Goal: Information Seeking & Learning: Learn about a topic

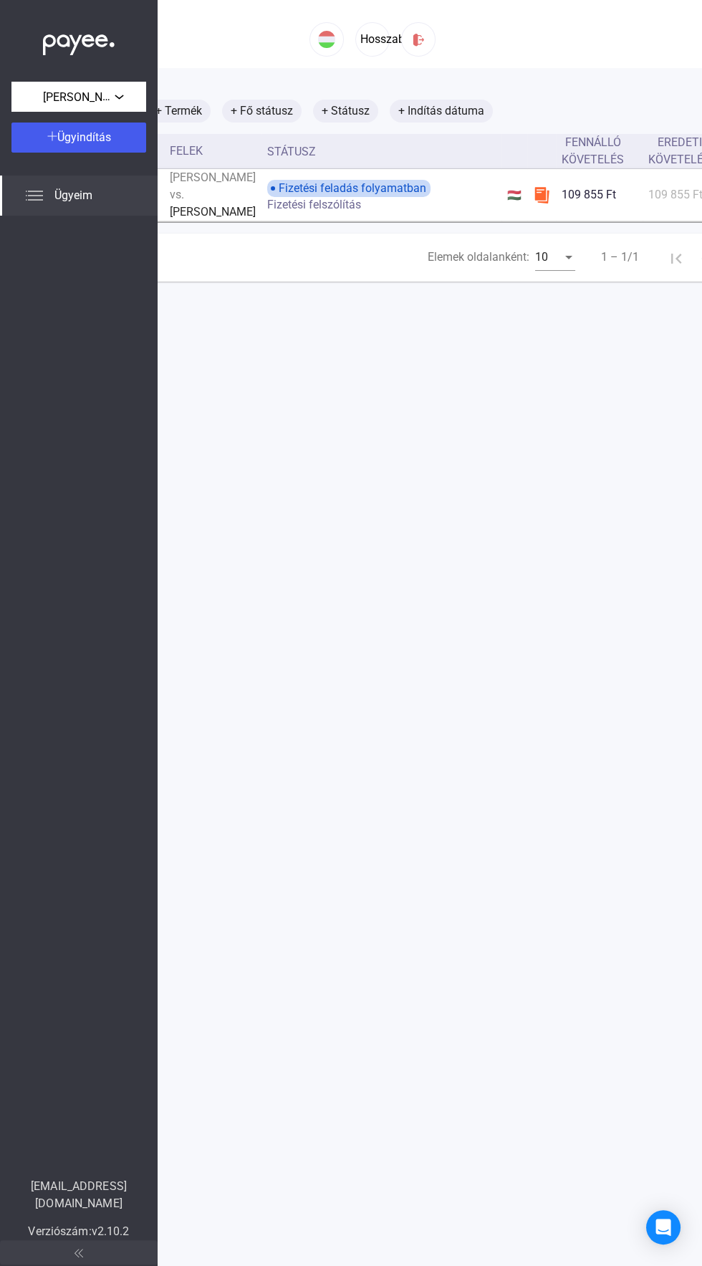
scroll to position [0, 309]
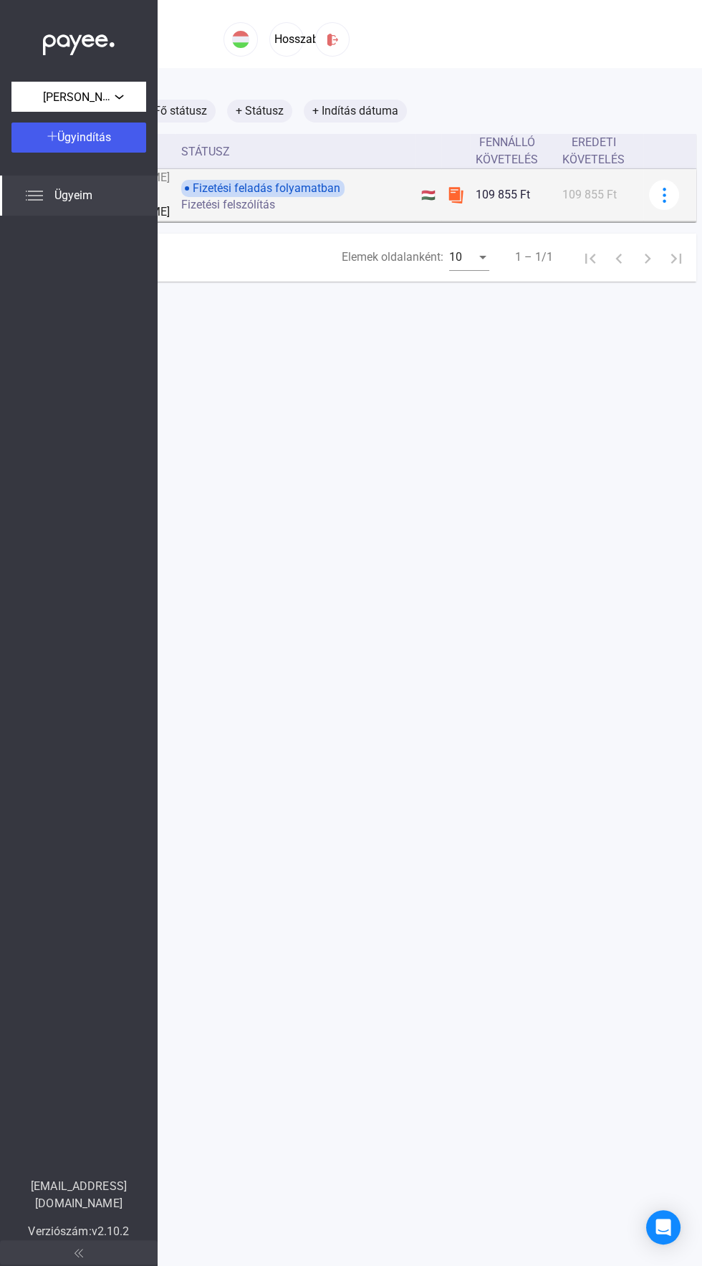
click at [562, 201] on font "109 855 Ft" at bounding box center [589, 195] width 54 height 14
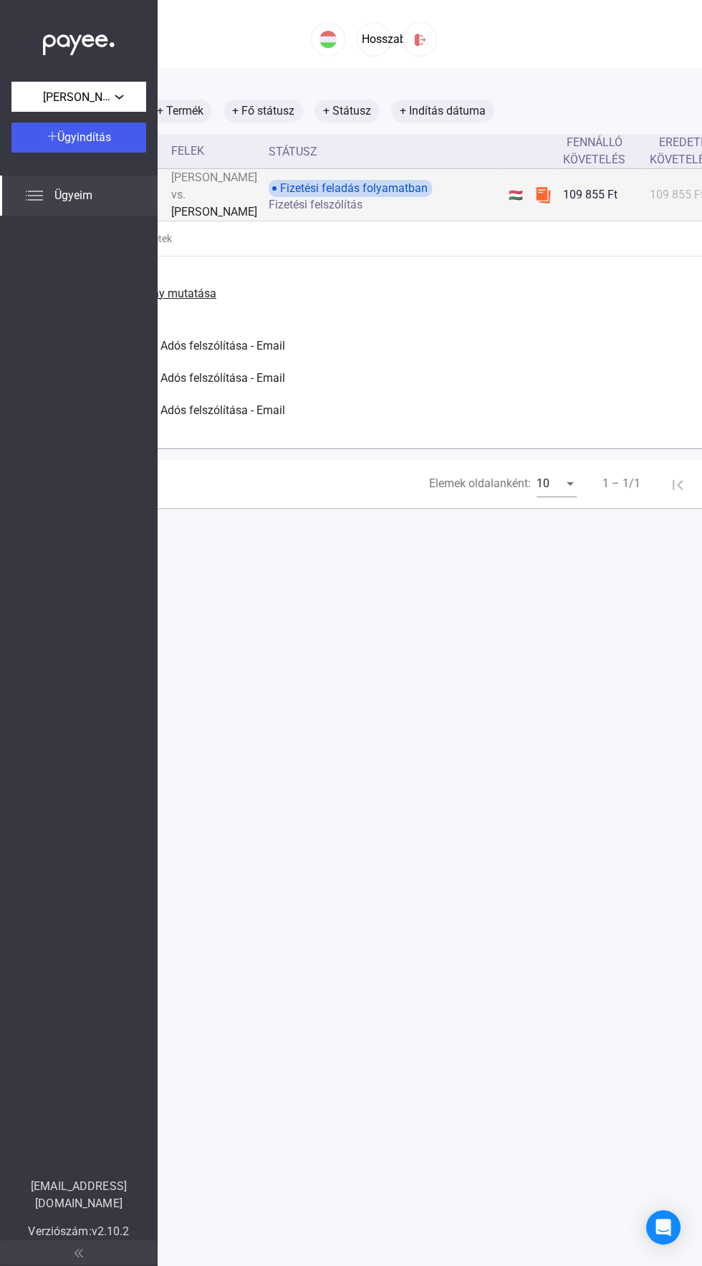
scroll to position [0, 0]
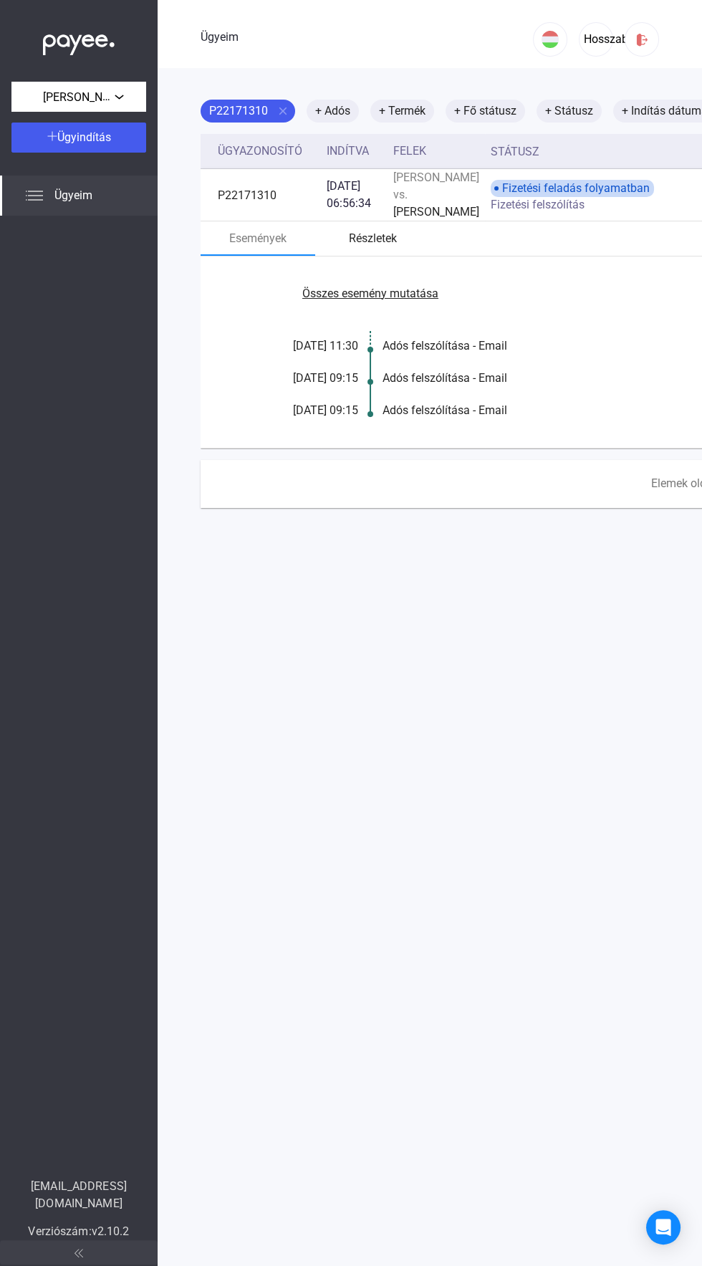
click at [373, 245] on font "Részletek" at bounding box center [373, 238] width 48 height 14
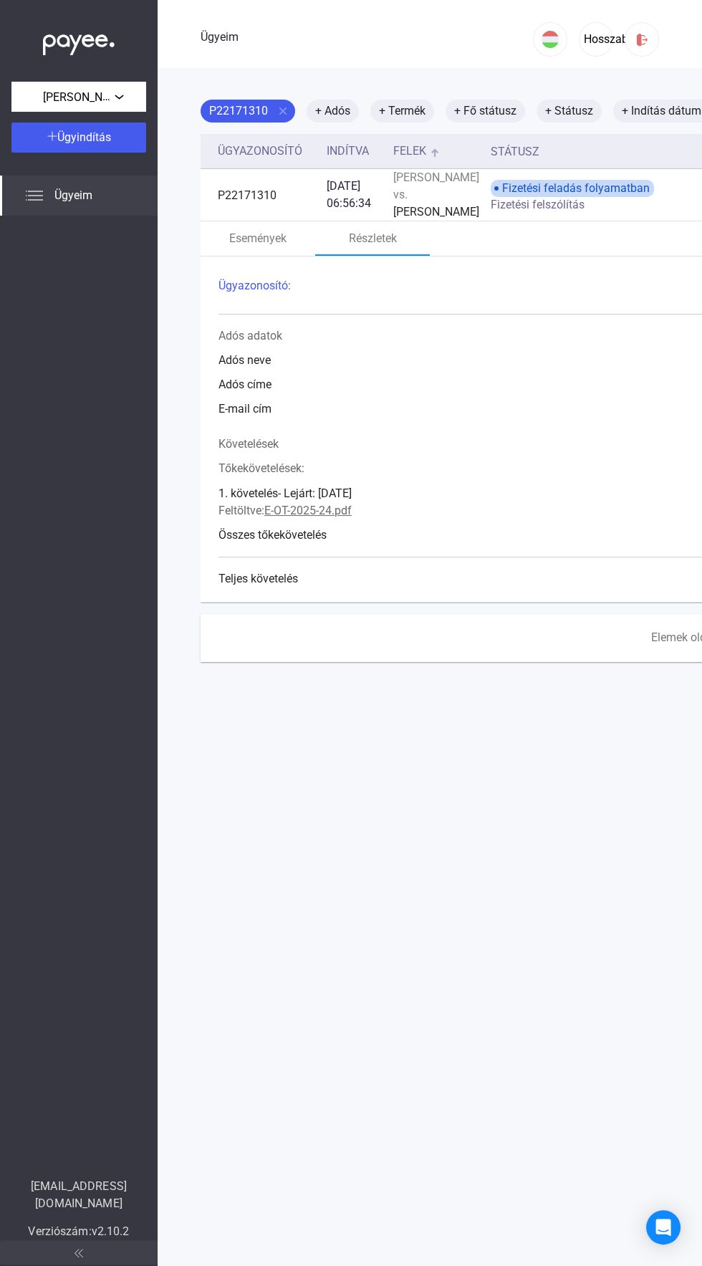
click at [435, 153] on div at bounding box center [434, 153] width 1 height 7
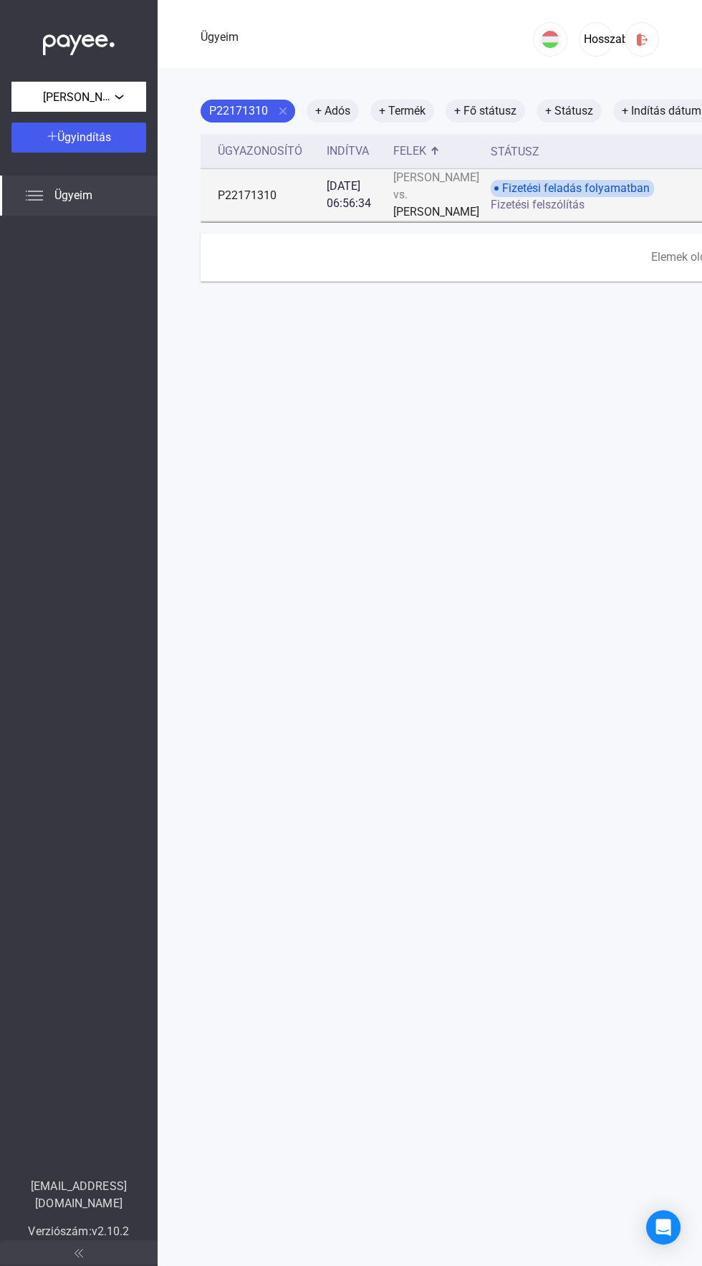
click at [546, 221] on td "Fizetési feladás folyamatban Fizetési felszólítás" at bounding box center [605, 195] width 240 height 52
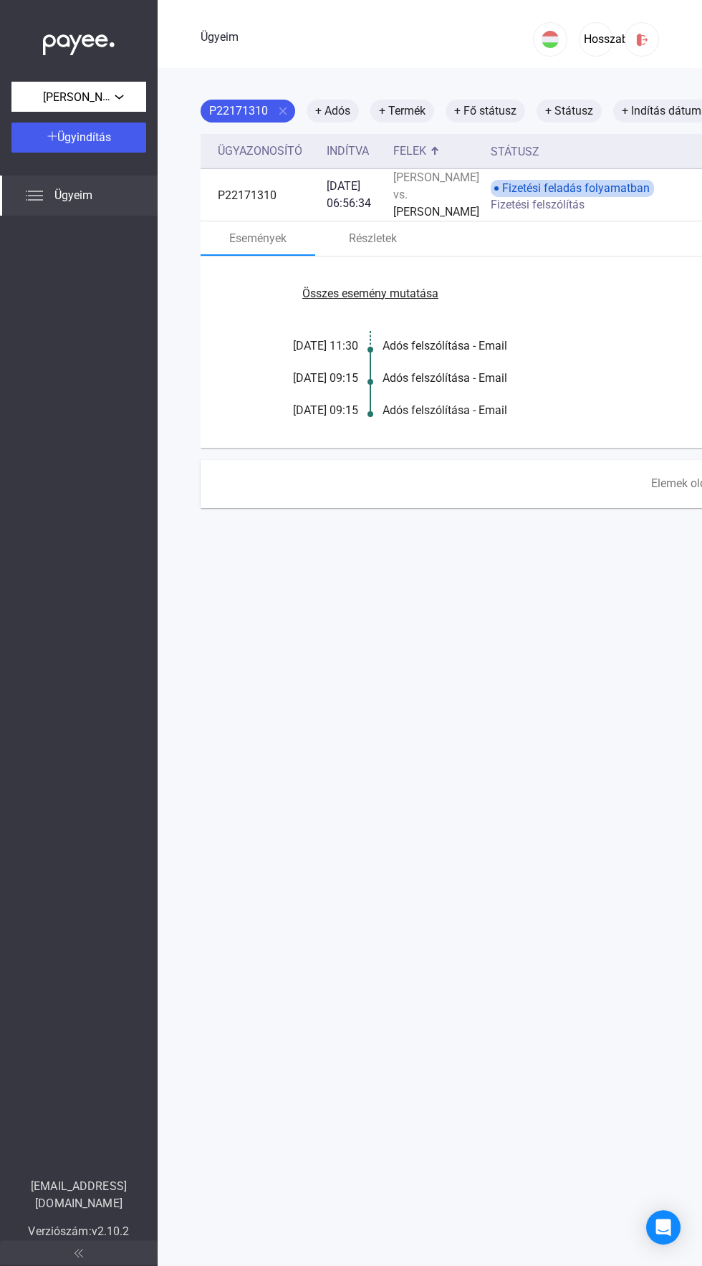
click at [594, 387] on div "Adós felszólítása - Email" at bounding box center [658, 378] width 552 height 17
click at [468, 399] on div "Összes esemény mutatása [DATE] 11:30 Adós felszólítása - Email [DATE] 09:15 Adó…" at bounding box center [603, 351] width 805 height 191
click at [393, 300] on font "Összes esemény mutatása" at bounding box center [370, 293] width 136 height 14
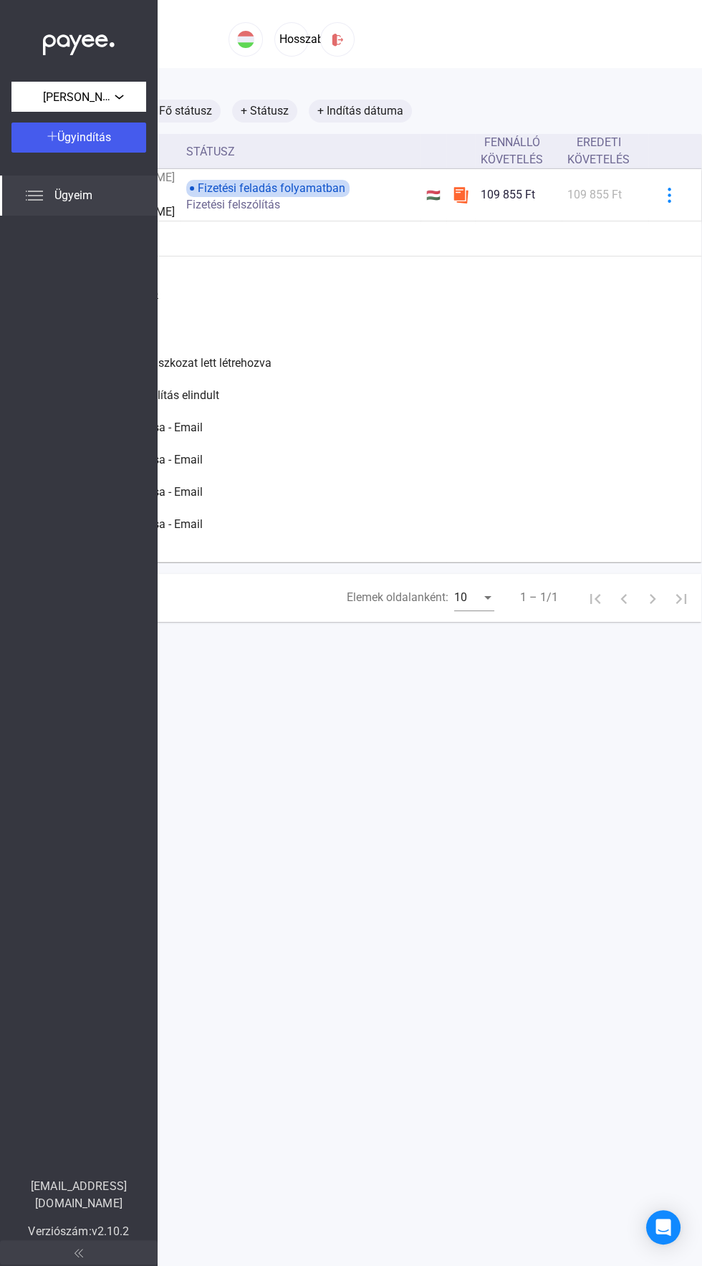
scroll to position [0, 309]
click at [449, 607] on div "10" at bounding box center [462, 598] width 27 height 18
click at [432, 678] on mat-option "25" at bounding box center [432, 670] width 63 height 26
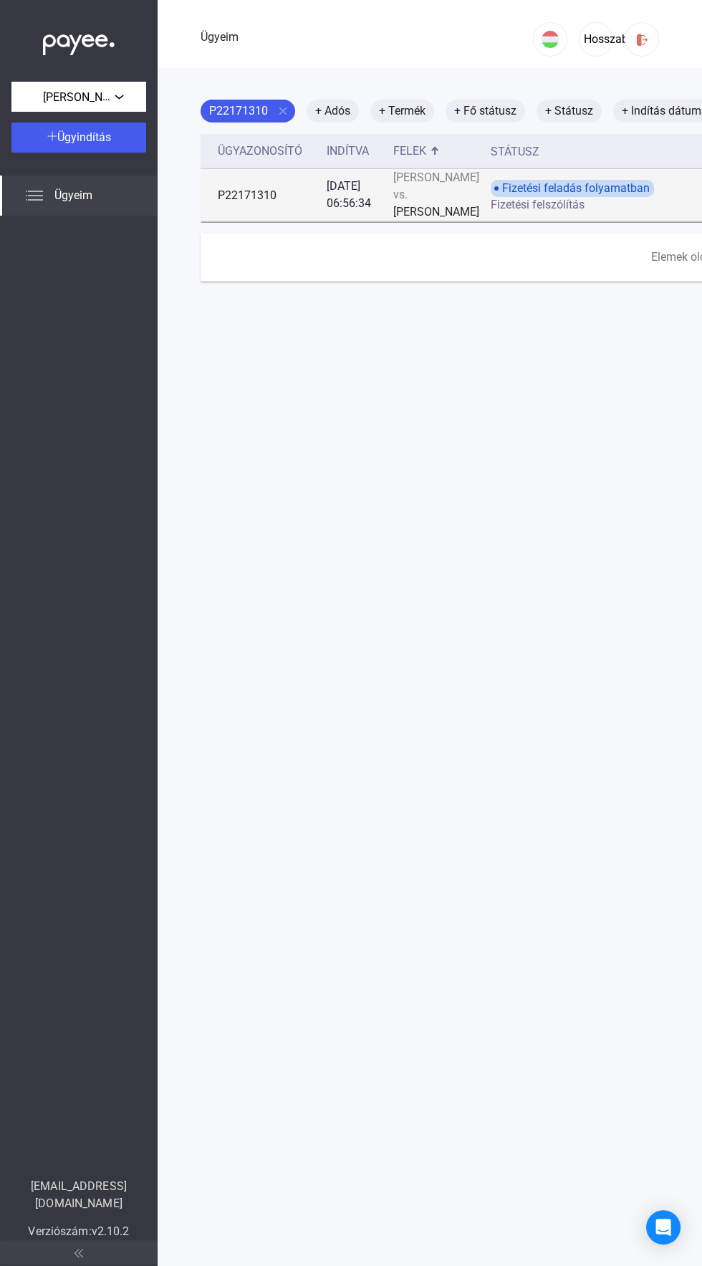
click at [647, 211] on div "Fizetési feladás folyamatban Fizetési felszólítás" at bounding box center [605, 195] width 228 height 31
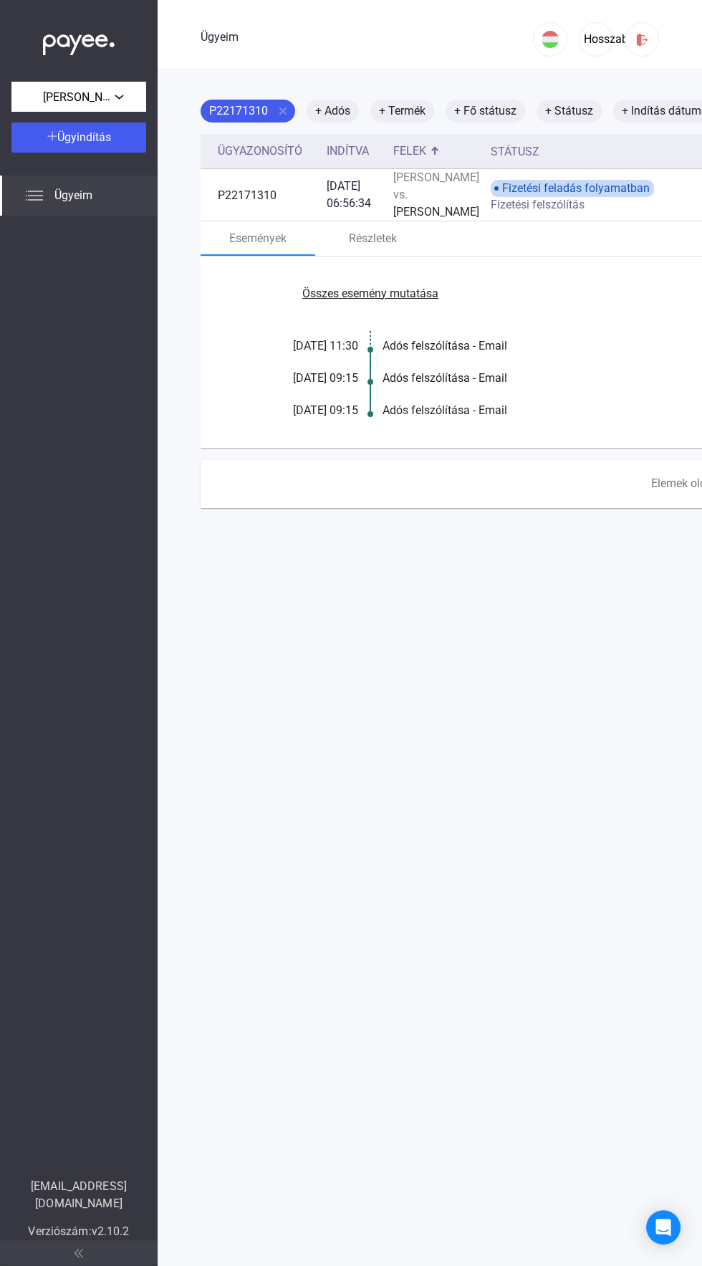
click at [403, 300] on font "Összes esemény mutatása" at bounding box center [370, 293] width 136 height 14
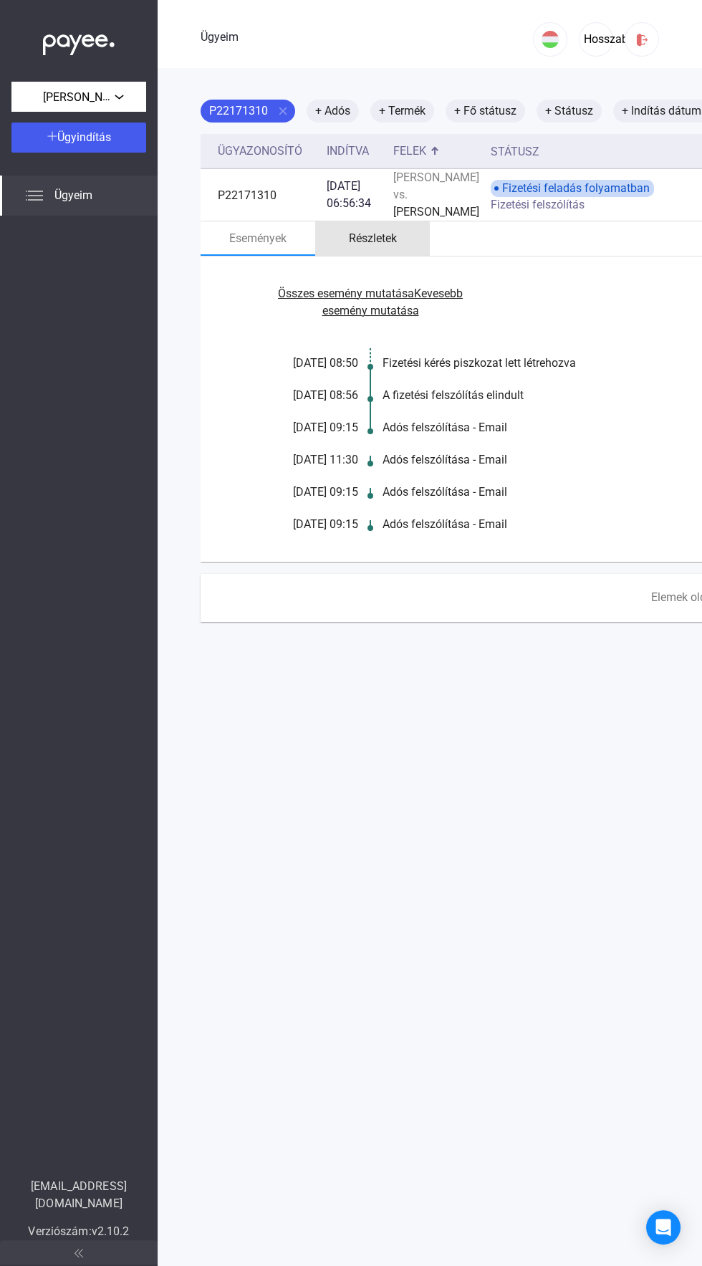
click at [382, 245] on font "Részletek" at bounding box center [373, 238] width 48 height 14
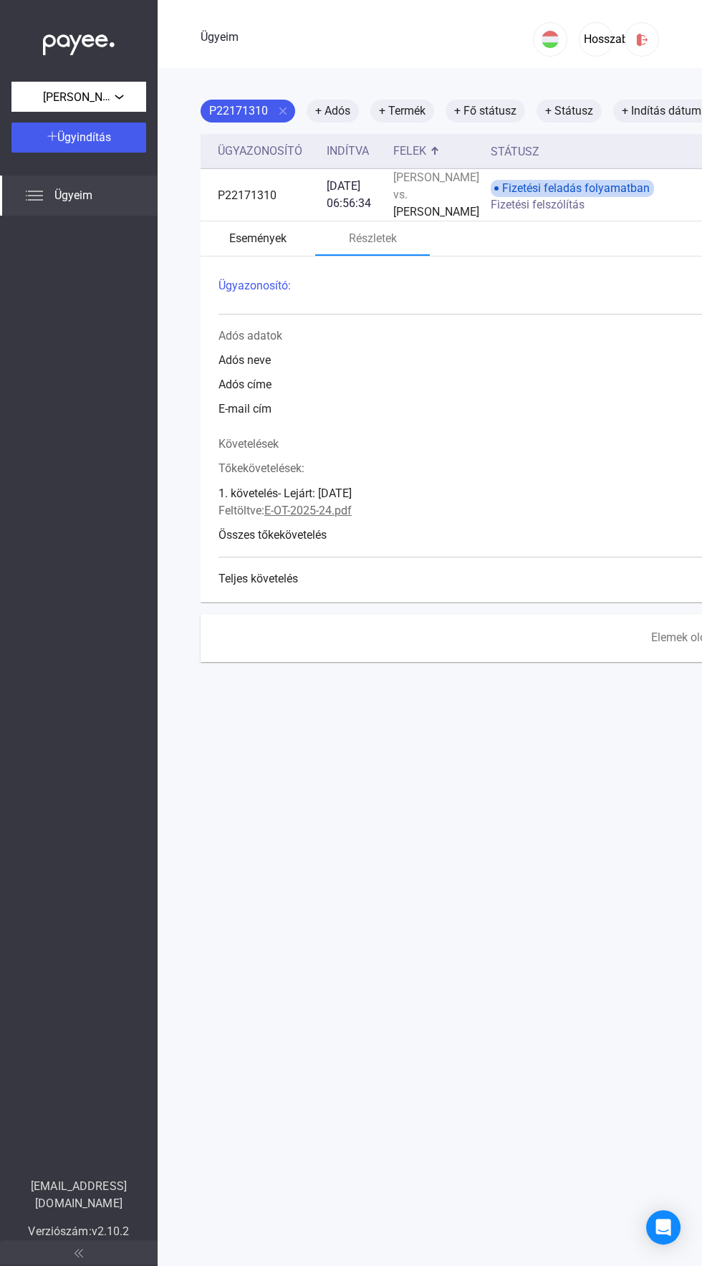
click at [256, 245] on font "Események" at bounding box center [257, 238] width 57 height 14
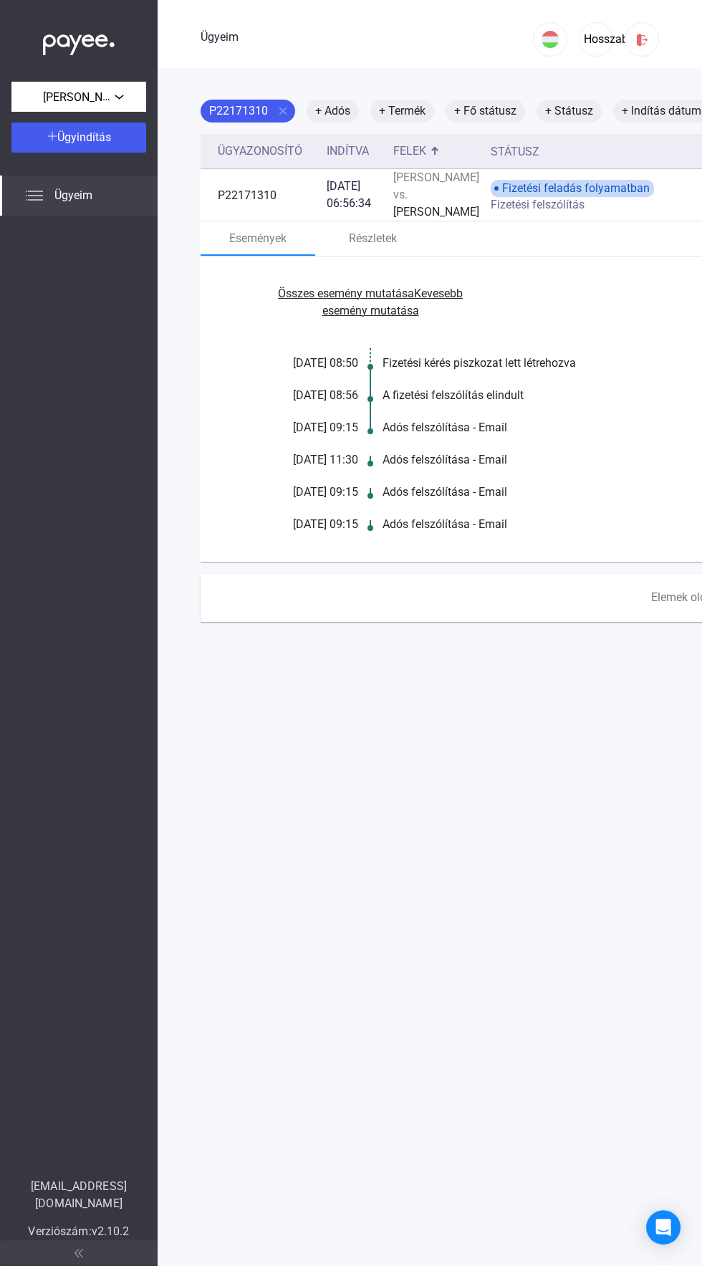
click at [51, 207] on div "Ügyeim" at bounding box center [79, 195] width 158 height 40
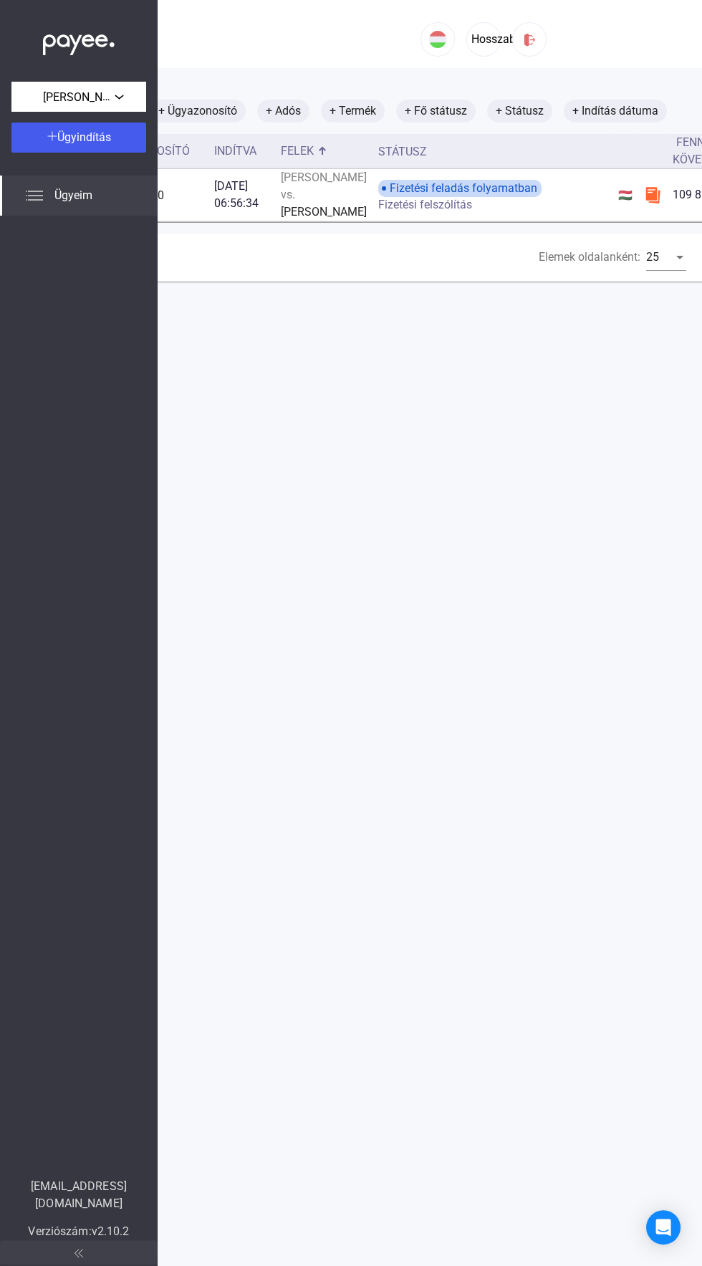
scroll to position [0, 134]
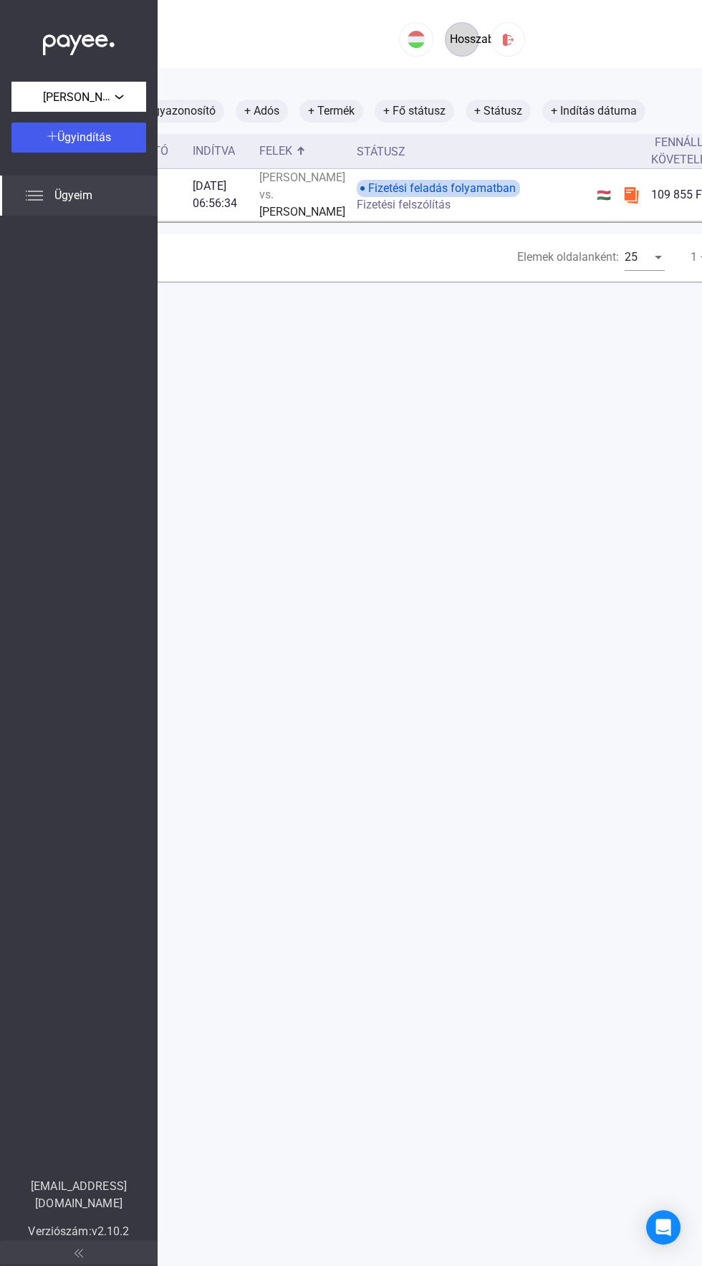
click at [461, 42] on font "Hosszabbítás" at bounding box center [484, 39] width 69 height 14
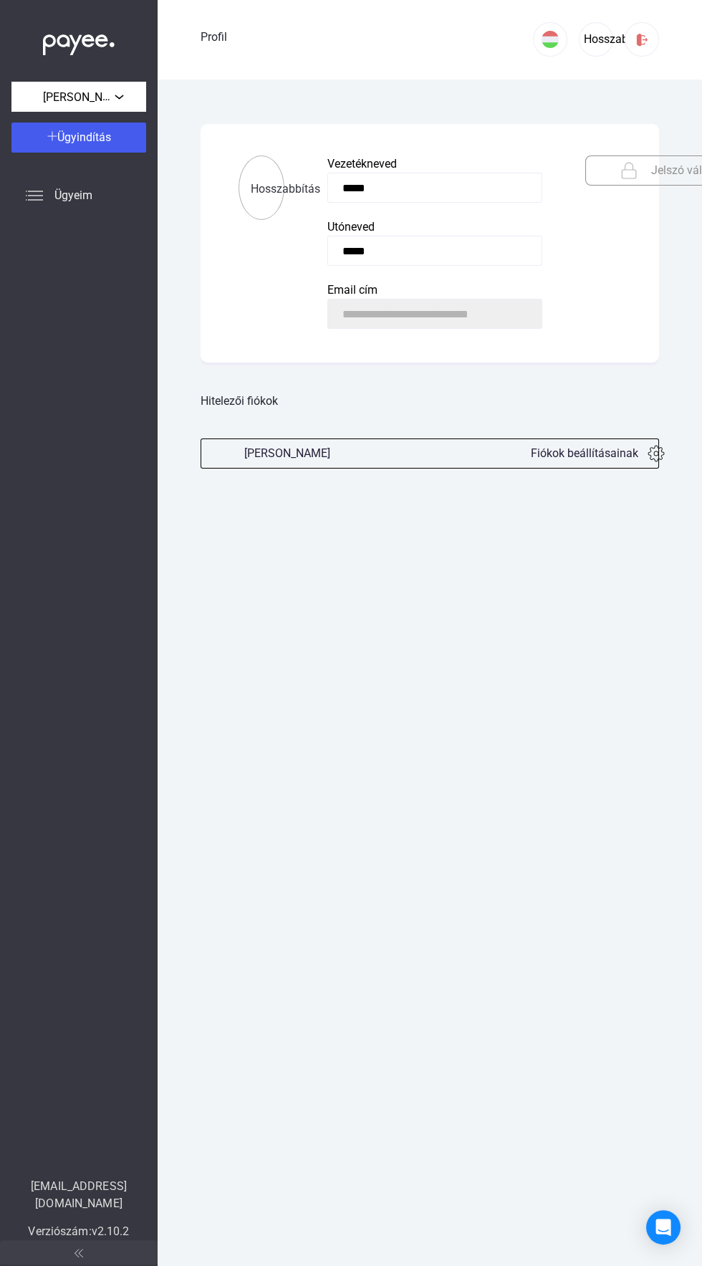
click at [218, 37] on font "Profil" at bounding box center [214, 37] width 27 height 14
click at [110, 95] on font "[PERSON_NAME]" at bounding box center [86, 97] width 86 height 14
click at [57, 127] on font "[PERSON_NAME]" at bounding box center [66, 129] width 86 height 14
click at [60, 213] on div "Ügyeim" at bounding box center [79, 195] width 158 height 40
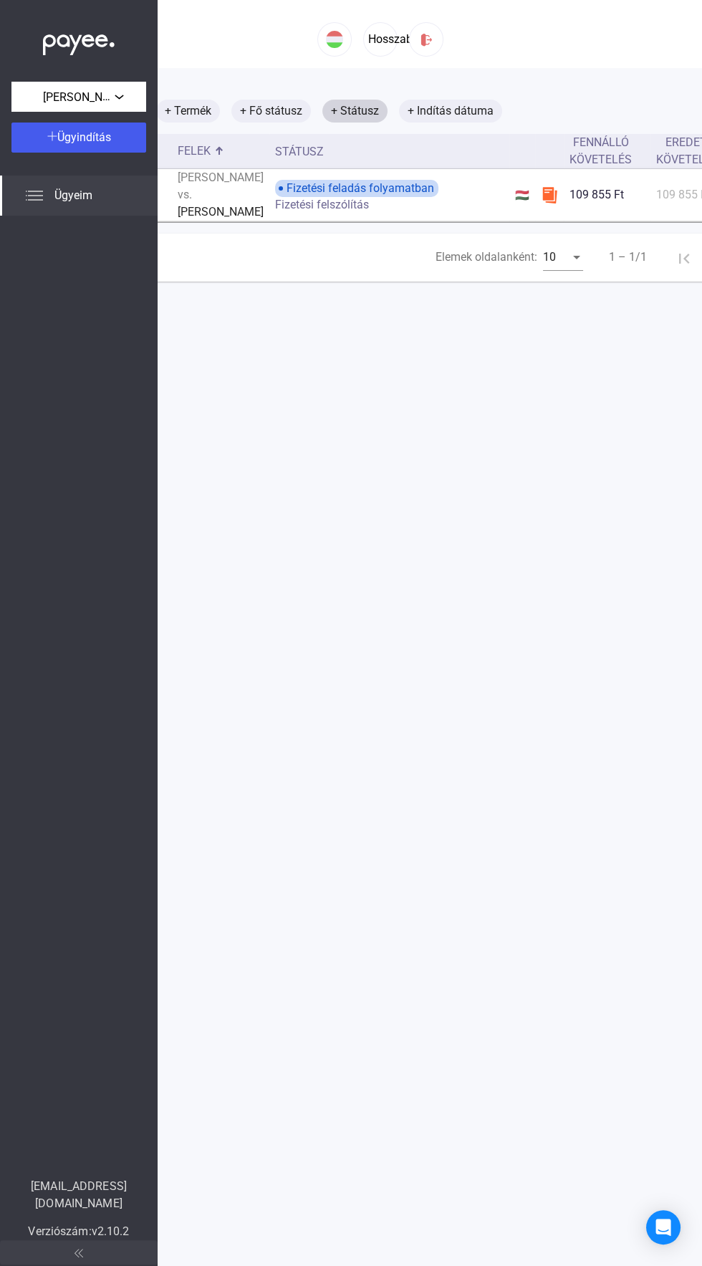
scroll to position [0, 309]
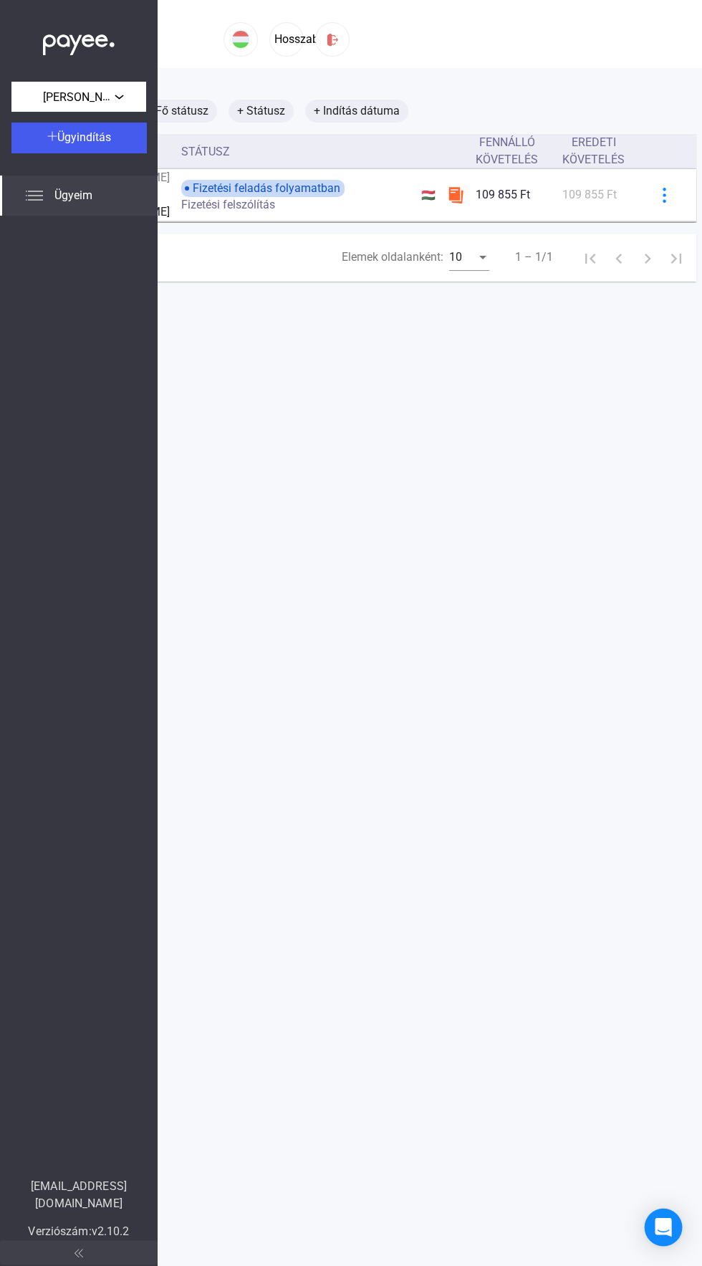
click at [661, 1232] on icon "Intercom Messenger megnyitása" at bounding box center [663, 1227] width 16 height 19
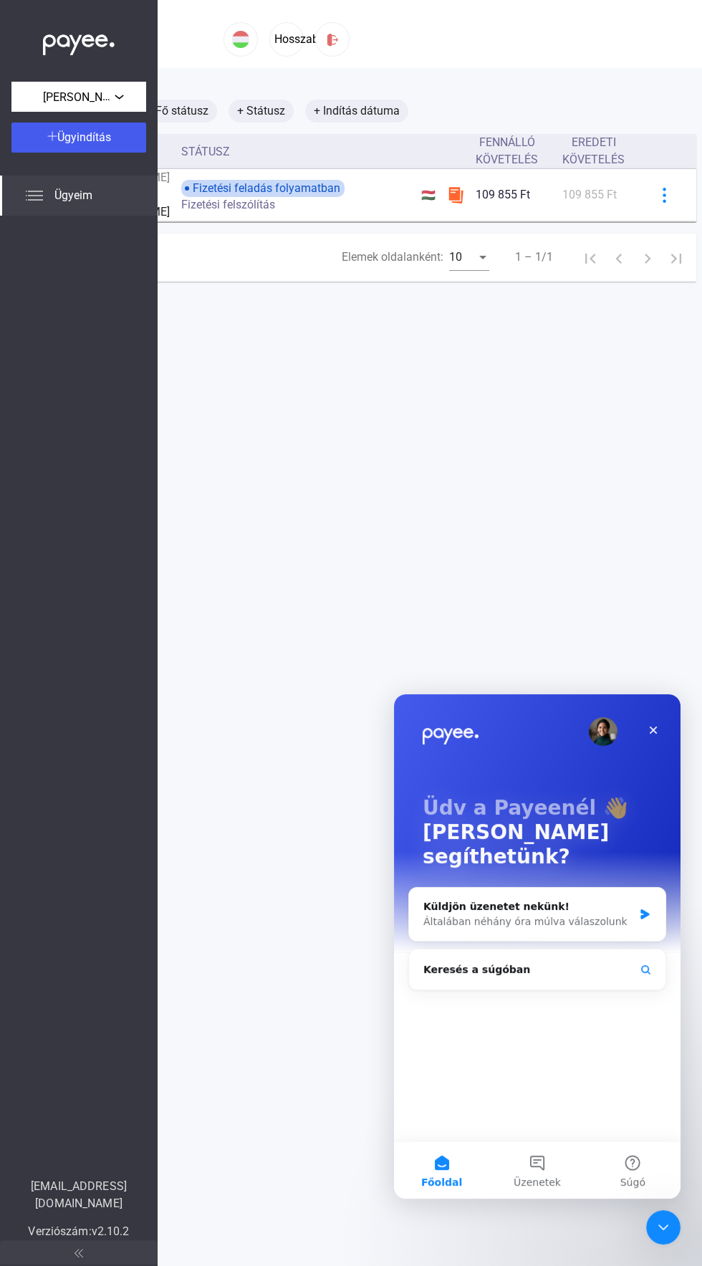
scroll to position [0, 0]
click at [326, 1038] on main "+ Ügyazonosító + Adós + Termék + Fő státusz + Státusz + Indítás dátuma Ügyazono…" at bounding box center [293, 701] width 891 height 1266
click at [624, 1160] on button "Súgó" at bounding box center [632, 1169] width 95 height 57
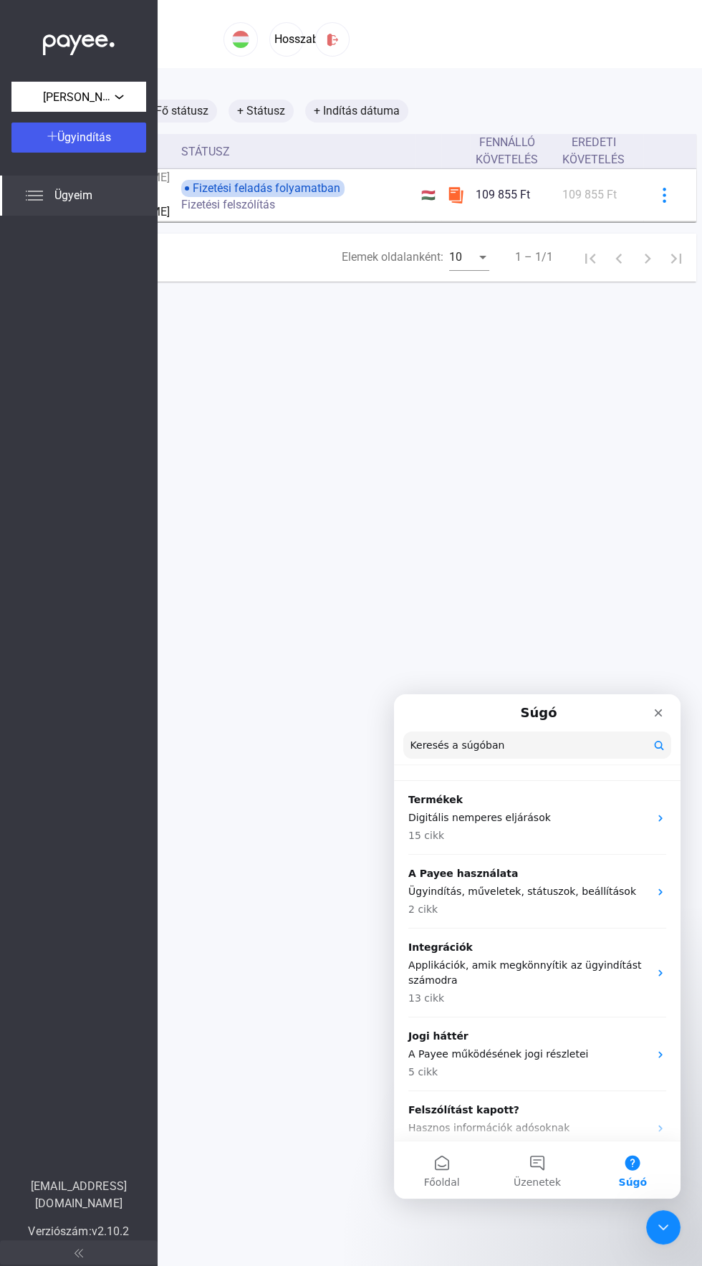
scroll to position [49, 0]
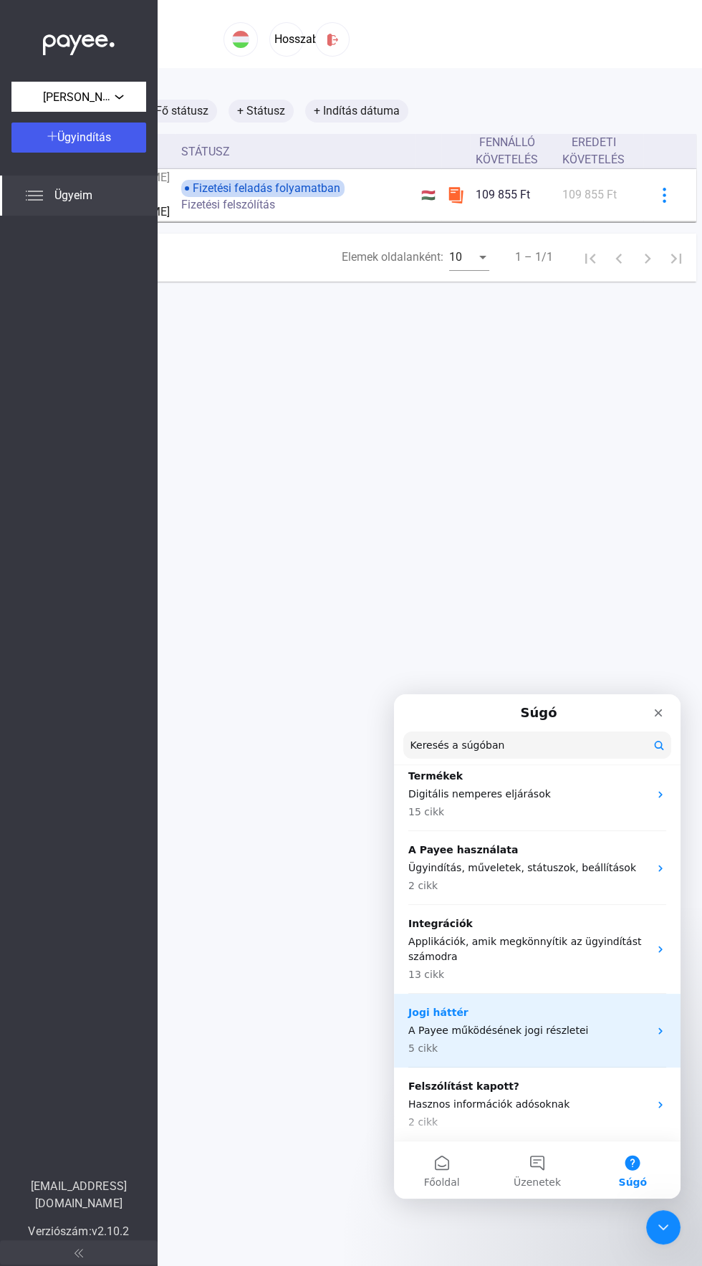
click at [605, 1033] on p "A Payee működésének jogi részletei" at bounding box center [528, 1030] width 241 height 15
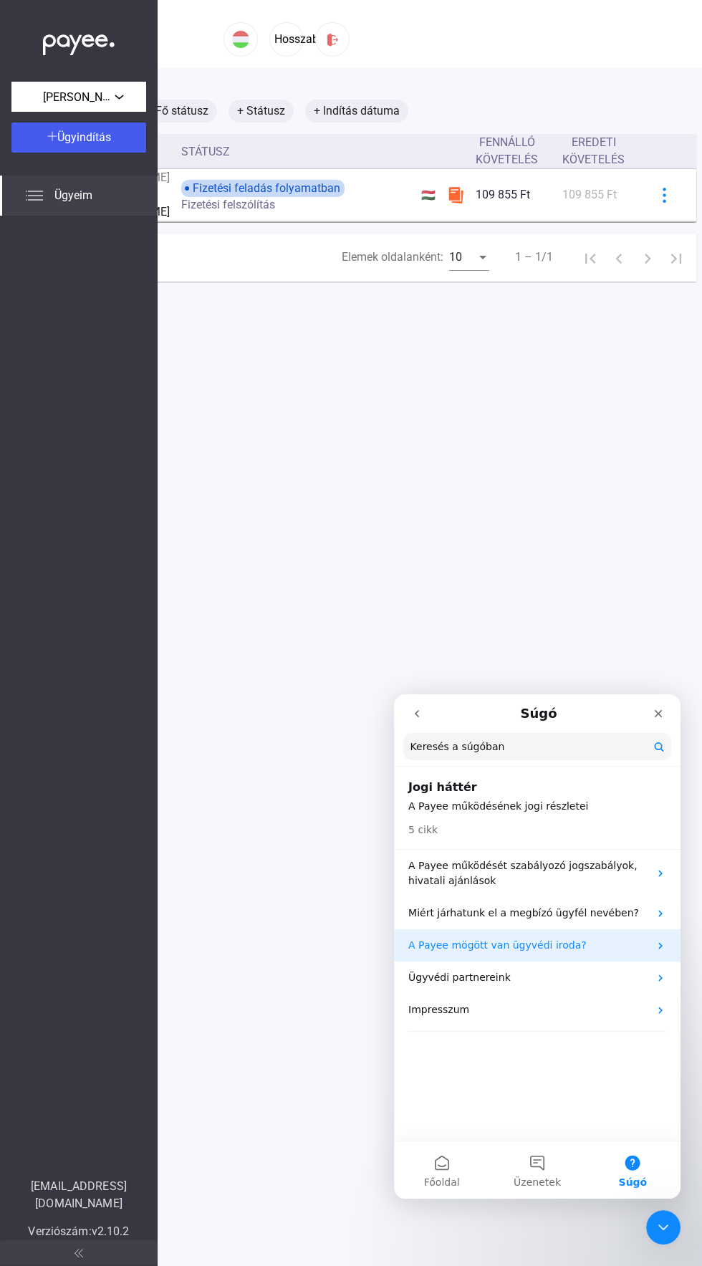
click at [559, 948] on p "A Payee mögött van ügyvédi iroda?" at bounding box center [528, 945] width 241 height 15
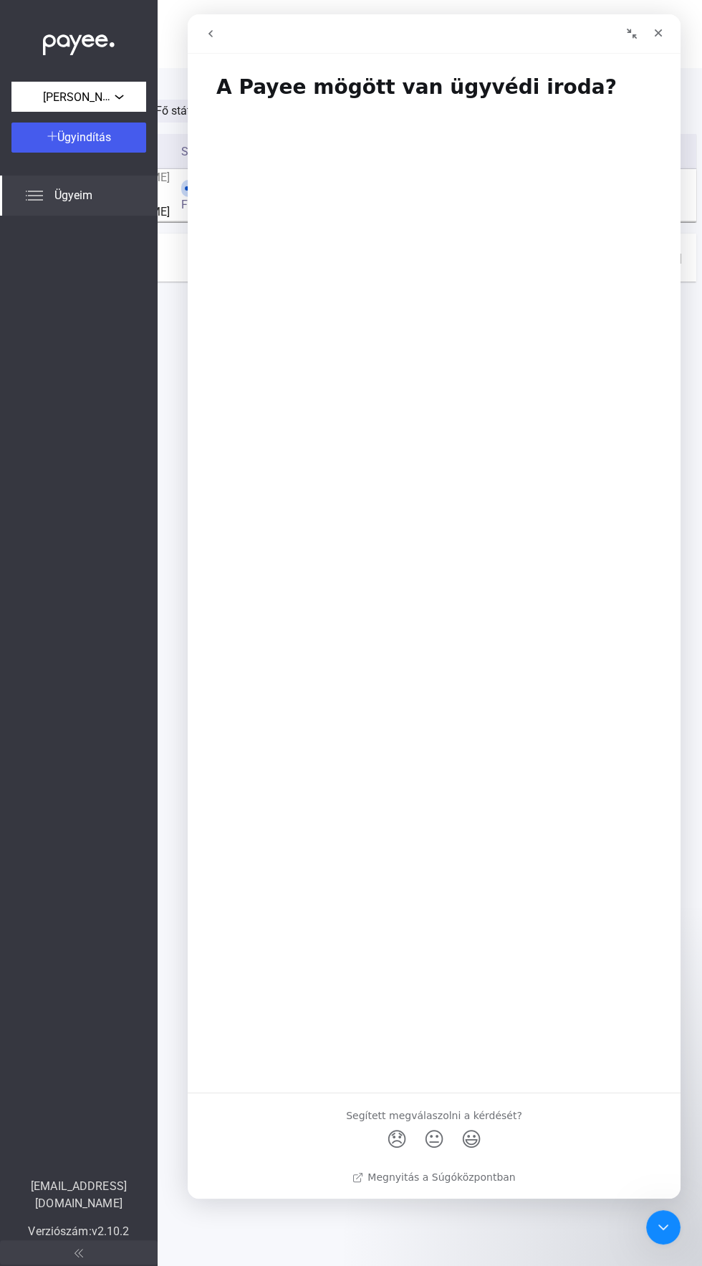
click at [211, 33] on icon "menj vissza" at bounding box center [210, 33] width 11 height 11
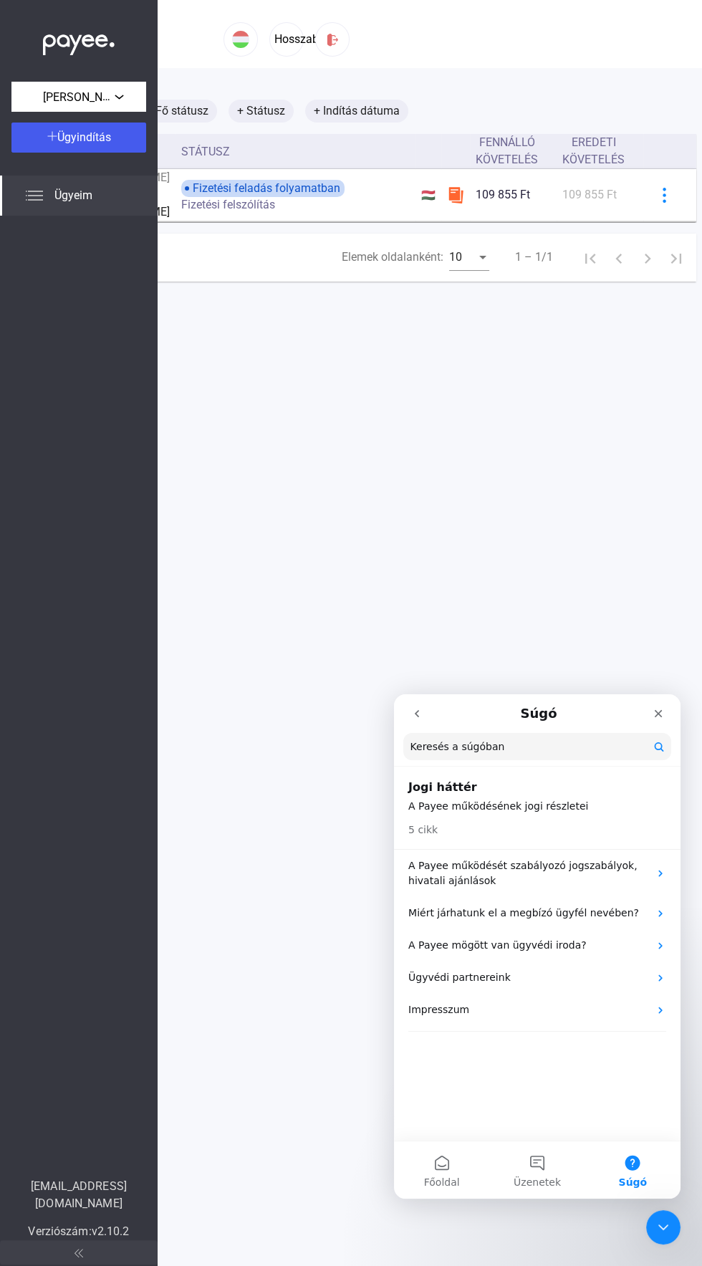
click at [417, 713] on icon "go back" at bounding box center [416, 713] width 11 height 11
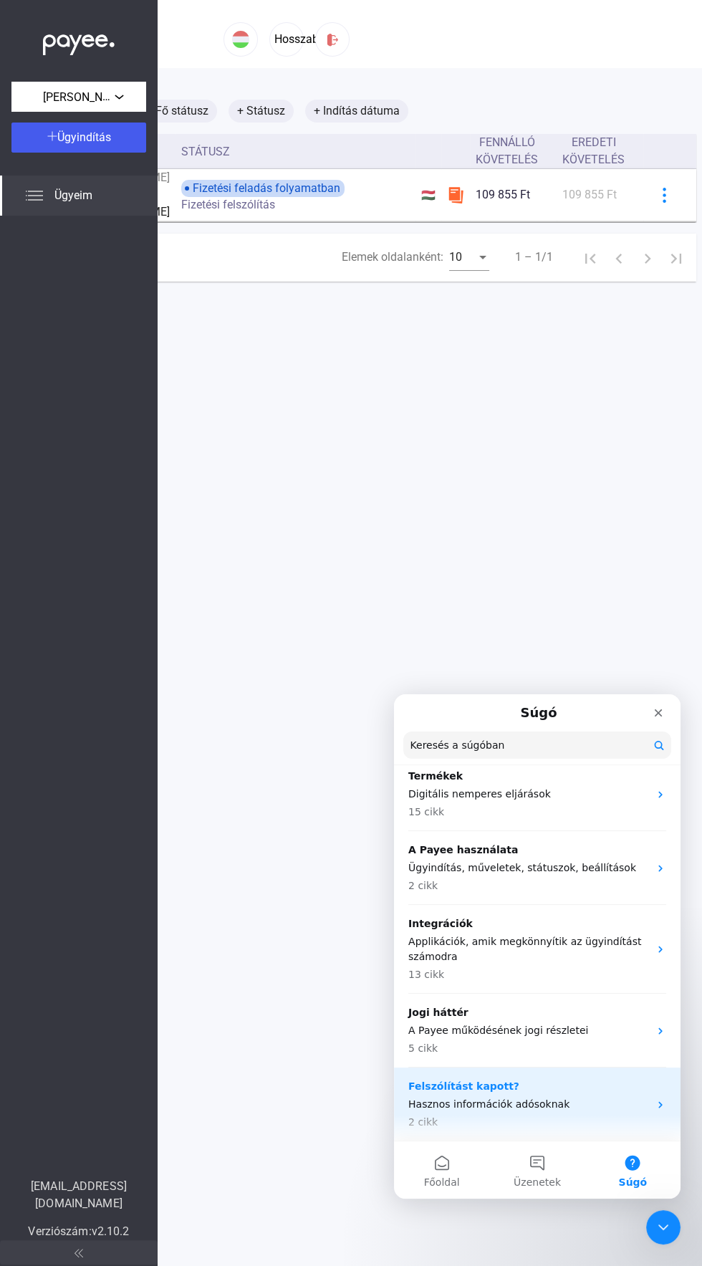
click at [572, 1095] on div "Felszólítást kapott? Hasznos információk adósoknak 2 cikk" at bounding box center [528, 1104] width 241 height 51
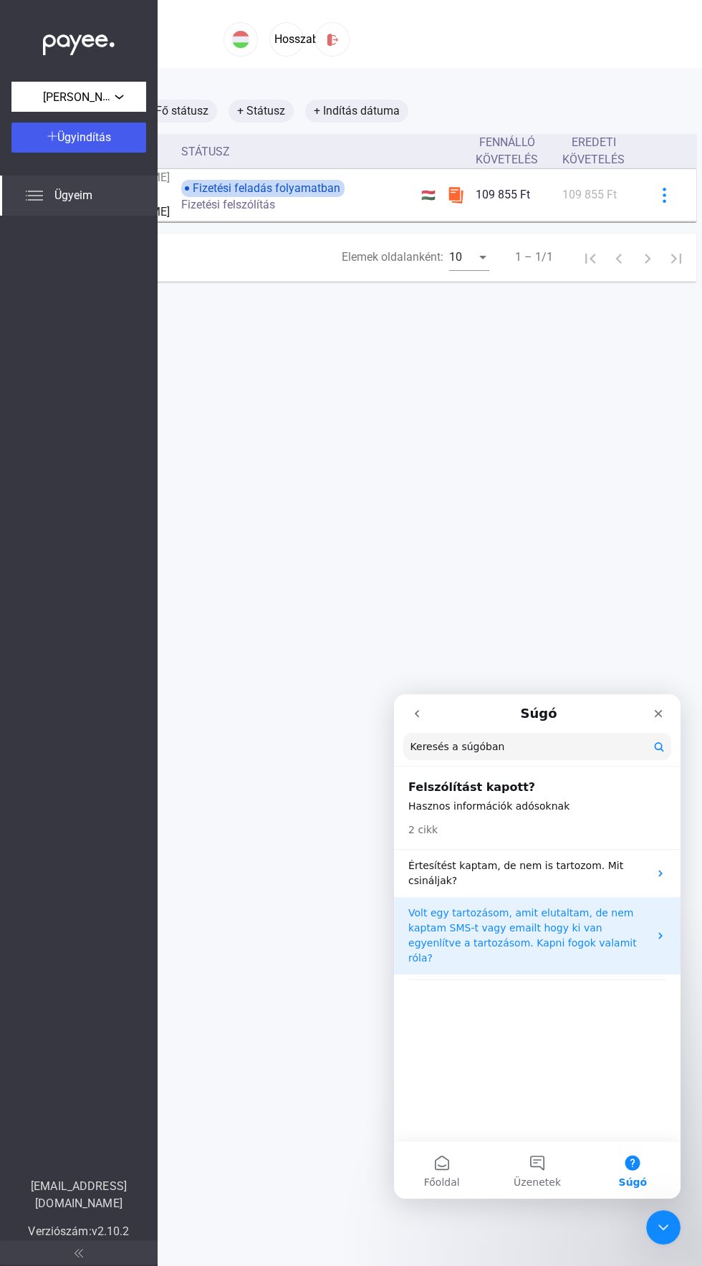
click at [585, 916] on p "Volt egy tartozásom, amit elutaltam, de nem kaptam SMS-t vagy emailt hogy ki va…" at bounding box center [528, 935] width 241 height 60
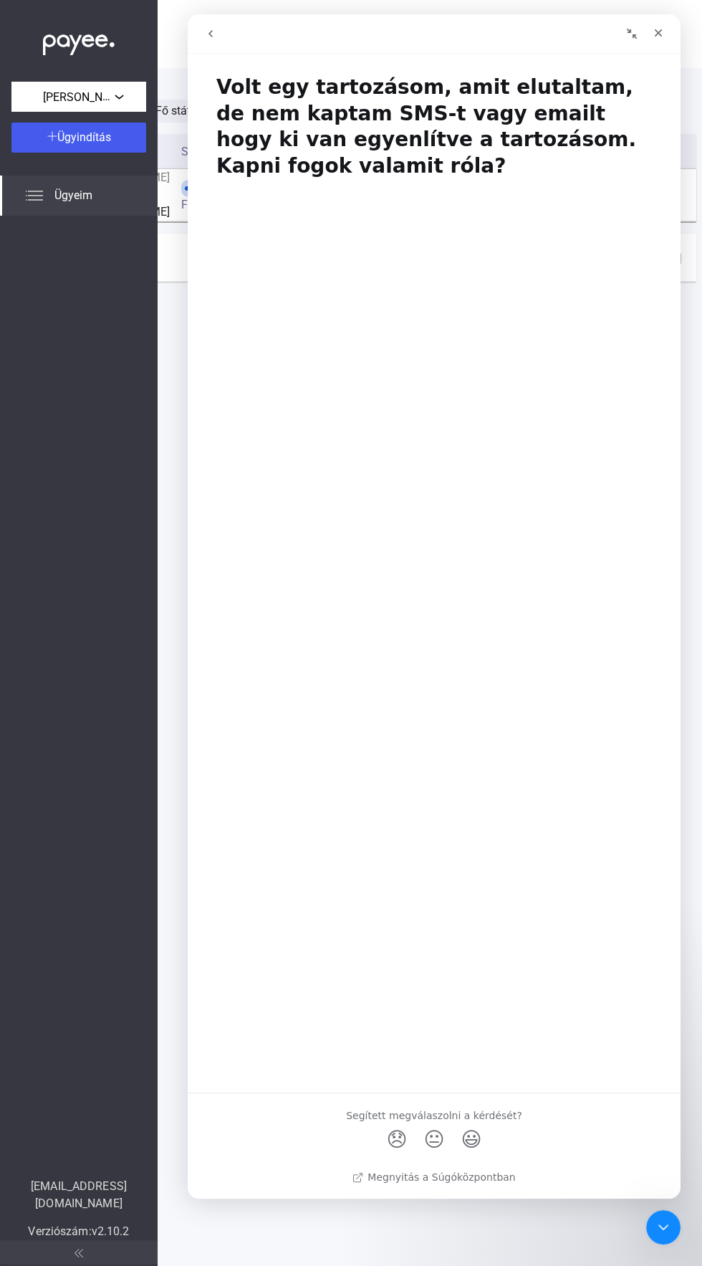
click at [477, 369] on div "Interkom üzenetküldő" at bounding box center [434, 632] width 493 height 900
click at [222, 35] on button "go back" at bounding box center [210, 33] width 27 height 27
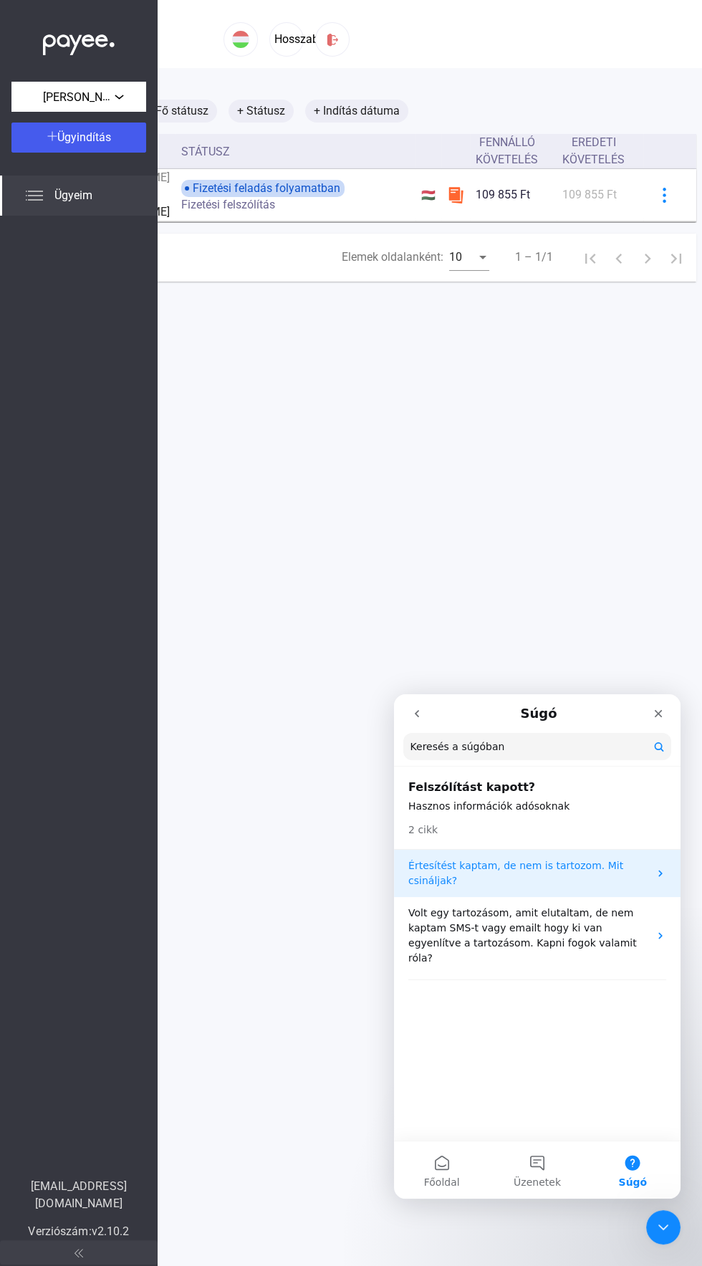
click at [567, 870] on p "Értesítést kaptam, de nem is tartozom. Mit csináljak?" at bounding box center [528, 873] width 241 height 30
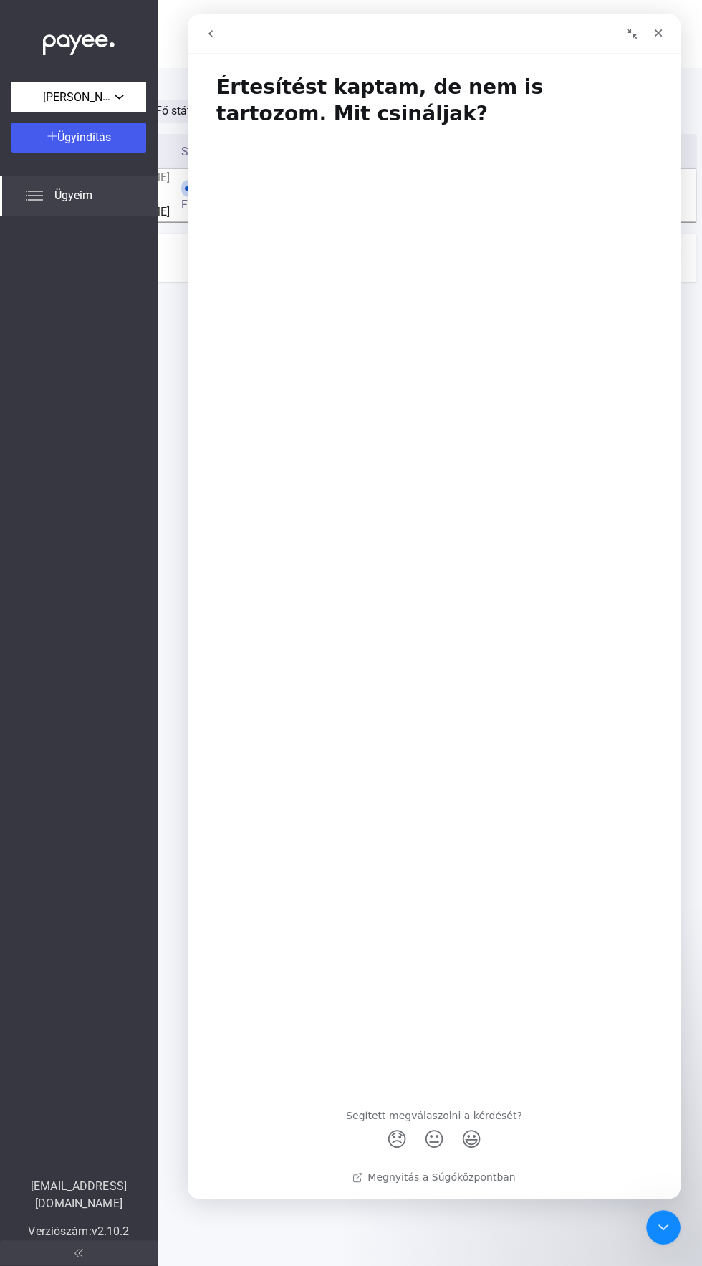
click at [211, 33] on icon "go back" at bounding box center [210, 33] width 11 height 11
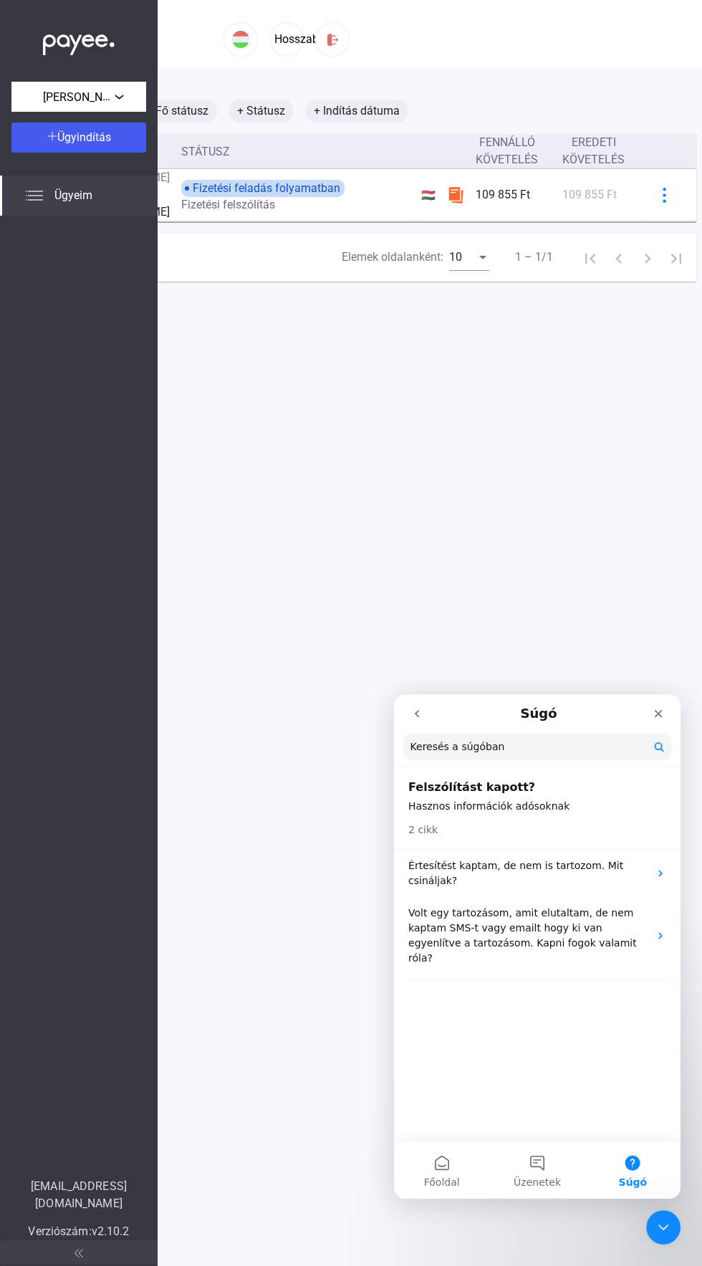
click at [563, 801] on p "Hasznos információk adósoknak" at bounding box center [537, 806] width 258 height 15
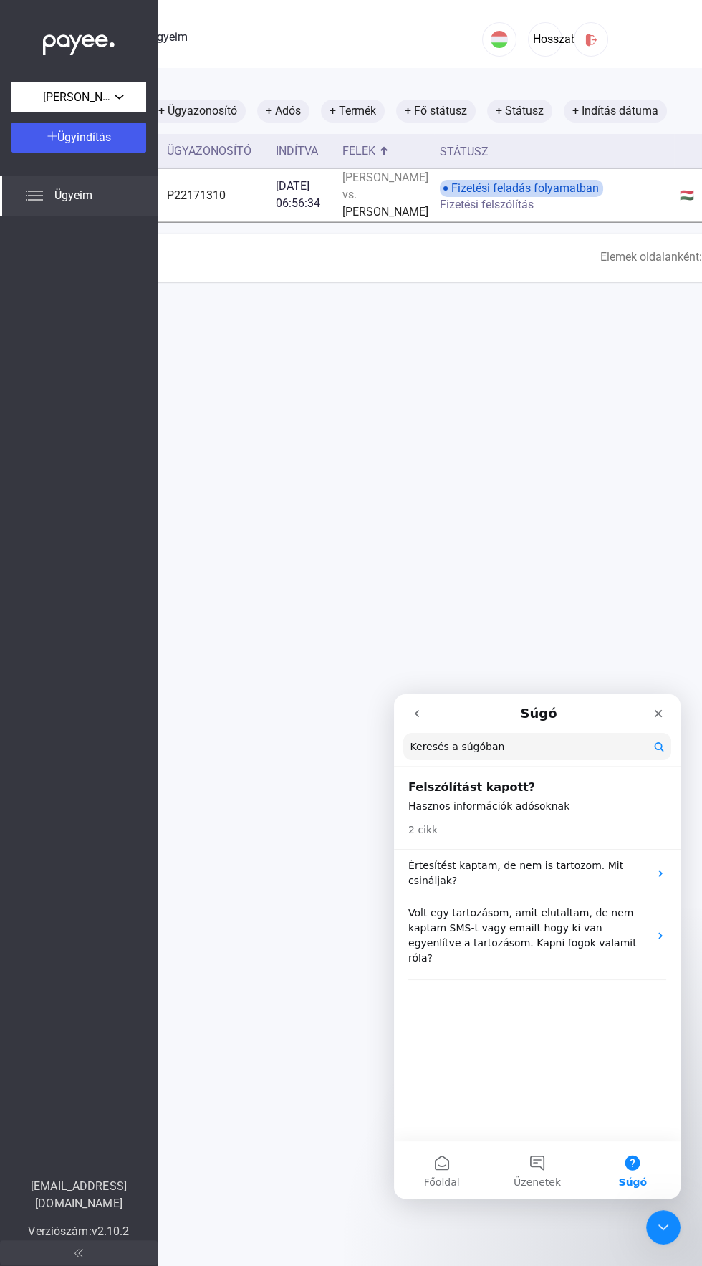
scroll to position [0, 0]
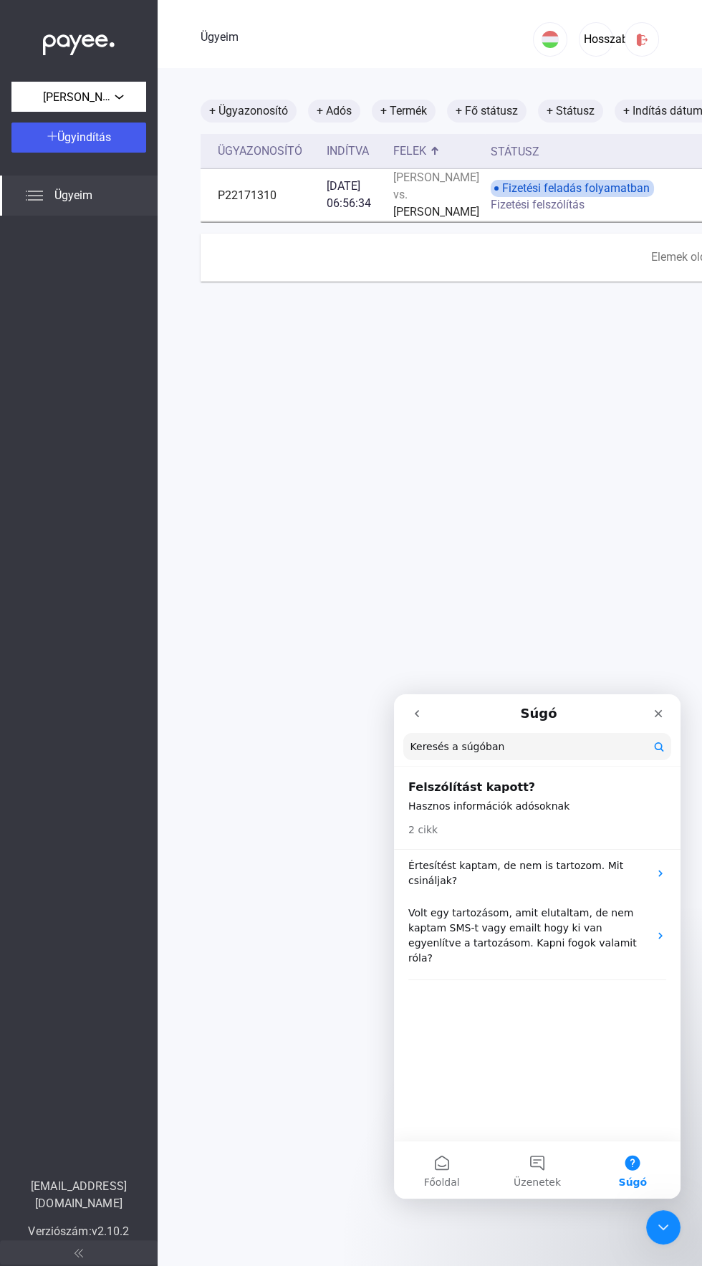
click at [69, 42] on img at bounding box center [79, 41] width 72 height 29
click at [433, 1172] on button "Főoldal" at bounding box center [441, 1169] width 95 height 57
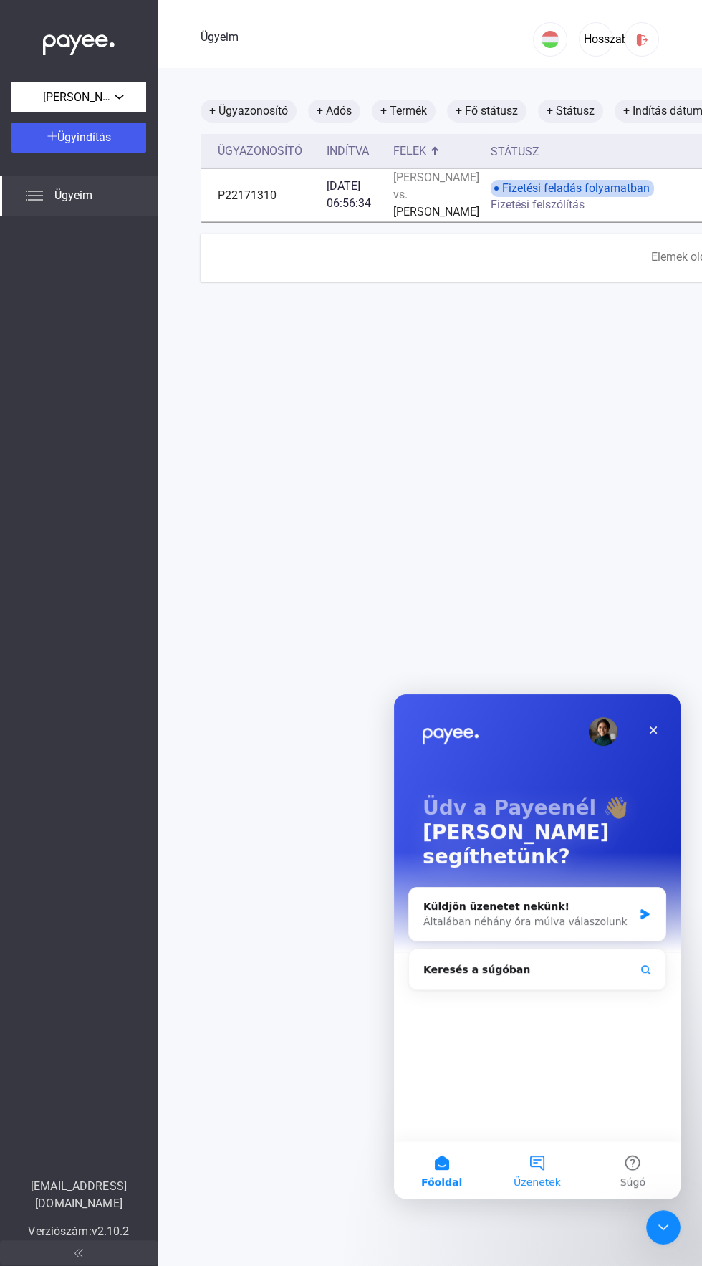
click at [543, 1165] on button "Üzenetek" at bounding box center [536, 1169] width 95 height 57
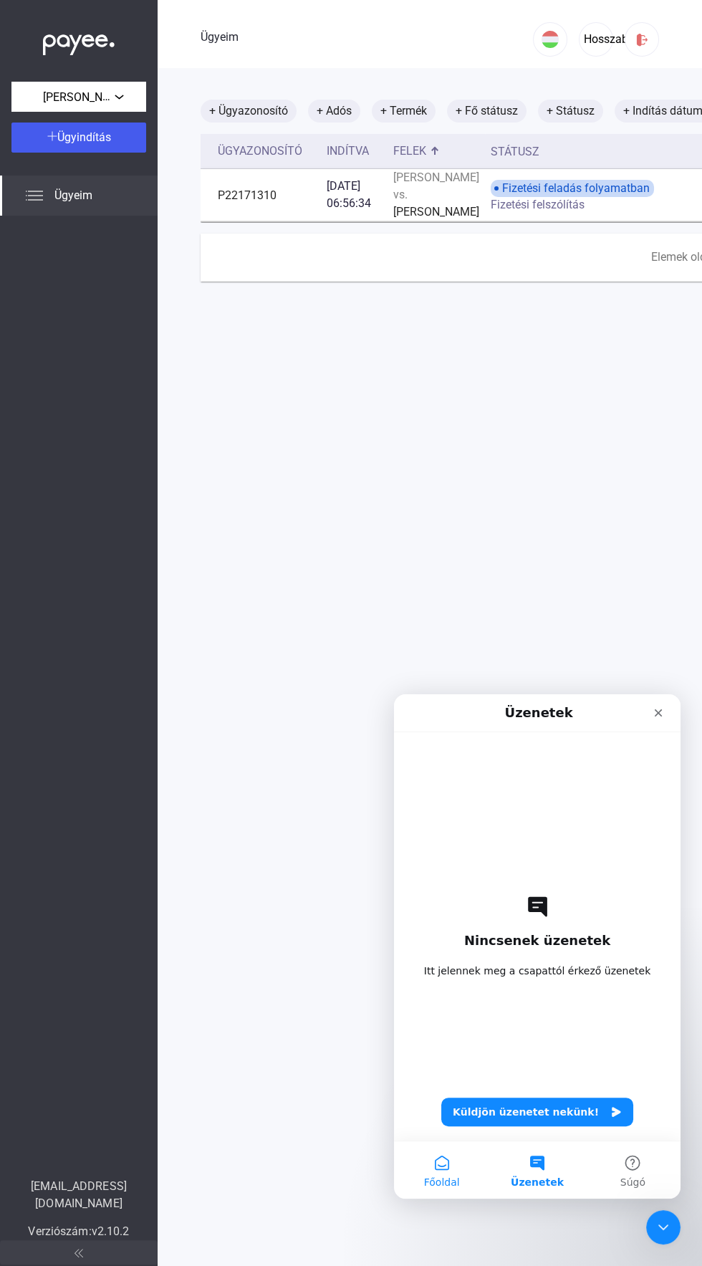
click at [440, 1167] on button "Főoldal" at bounding box center [441, 1169] width 95 height 57
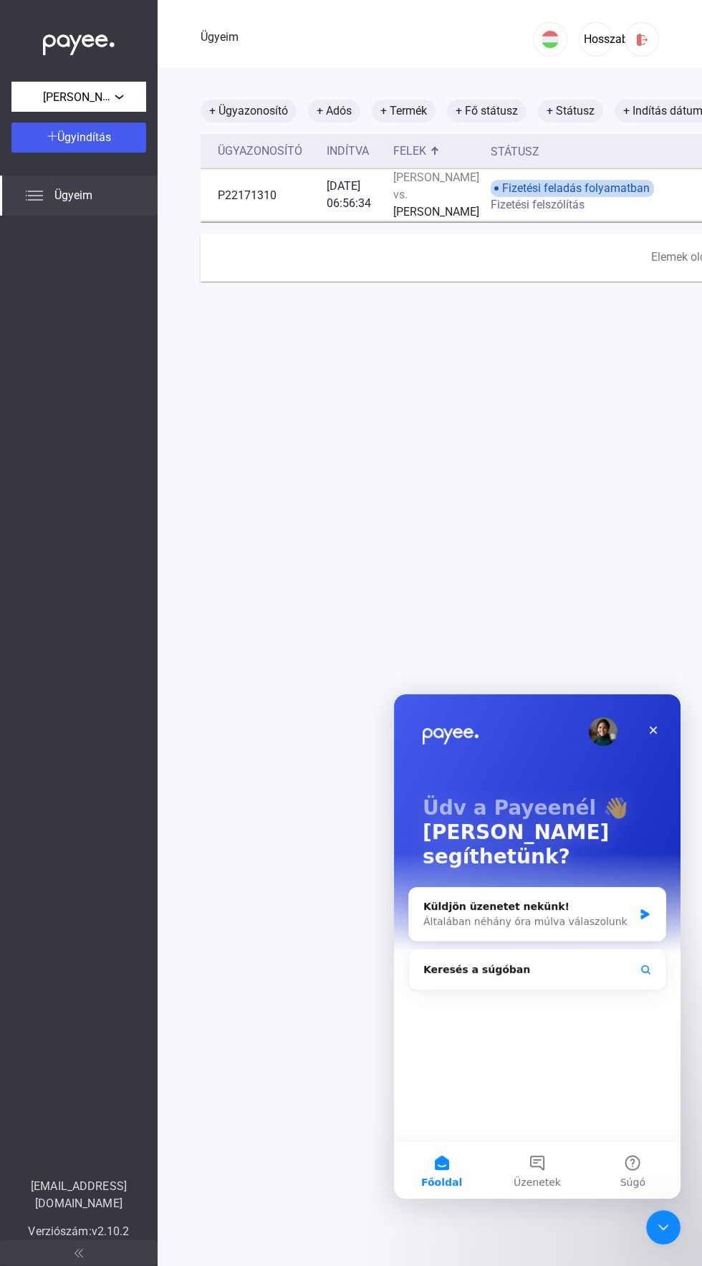
click at [441, 728] on img "Interkom üzenetküldő" at bounding box center [451, 732] width 56 height 23
click at [451, 443] on main "+ Ügyazonosító + Adós + Termék + Fő státusz + Státusz + Indítás dátuma Ügyazono…" at bounding box center [603, 701] width 891 height 1266
click at [310, 478] on main "+ Ügyazonosító + Adós + Termék + Fő státusz + Státusz + Indítás dátuma Ügyazono…" at bounding box center [603, 701] width 891 height 1266
